Goal: Information Seeking & Learning: Learn about a topic

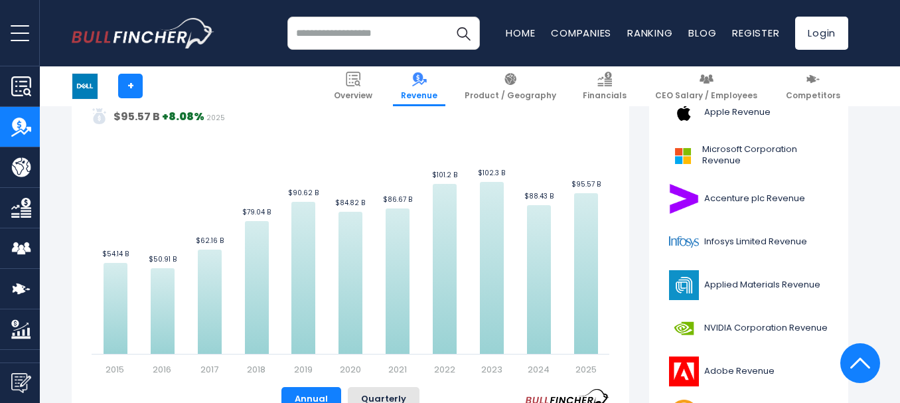
scroll to position [332, 0]
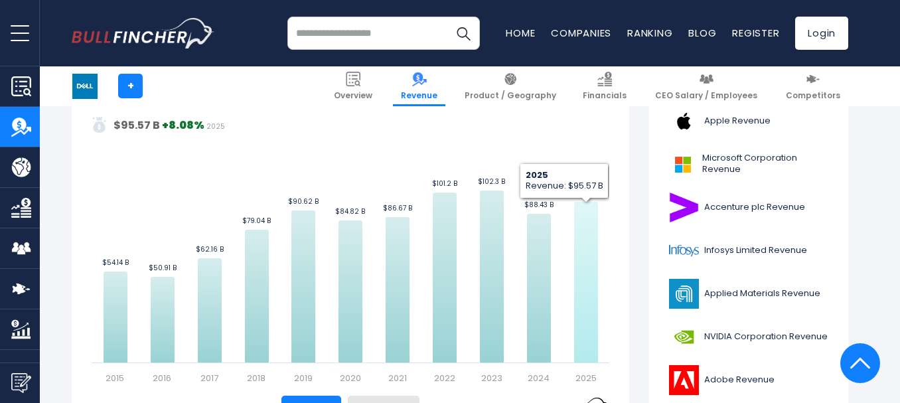
click at [576, 279] on icon "Dell Technologies's Revenue Trend" at bounding box center [586, 282] width 24 height 161
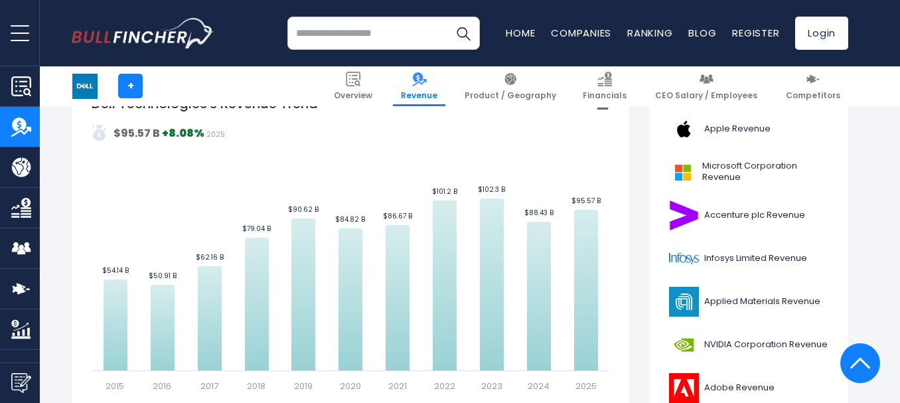
scroll to position [332, 0]
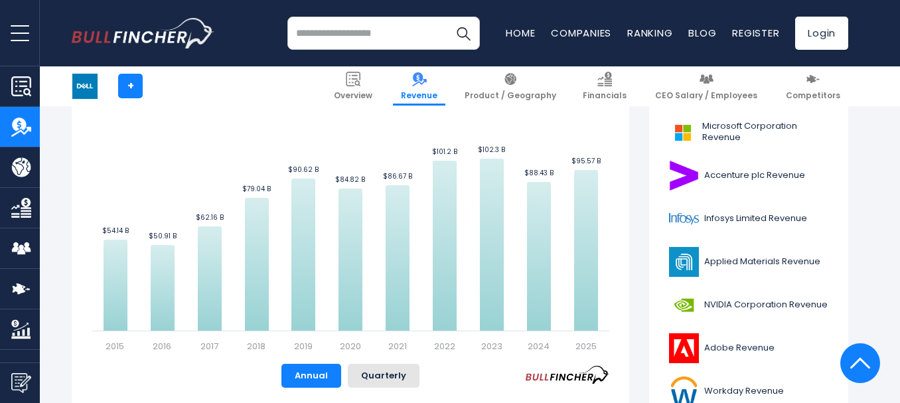
scroll to position [332, 0]
